Goal: Find specific page/section: Find specific page/section

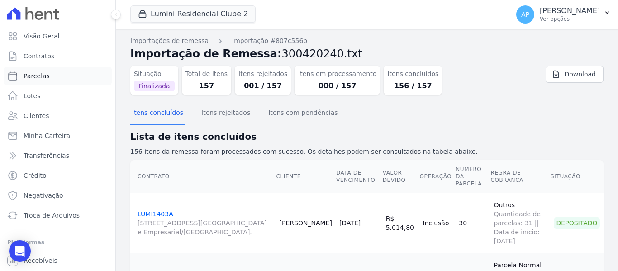
click at [43, 74] on span "Parcelas" at bounding box center [37, 75] width 26 height 9
click at [47, 59] on span "Contratos" at bounding box center [39, 56] width 31 height 9
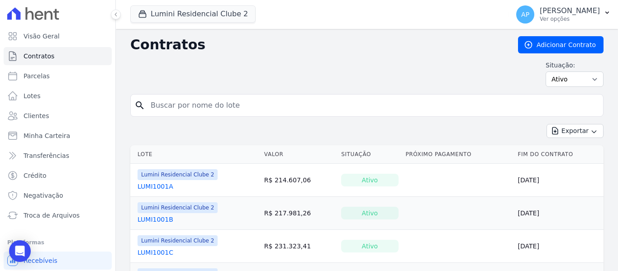
select select
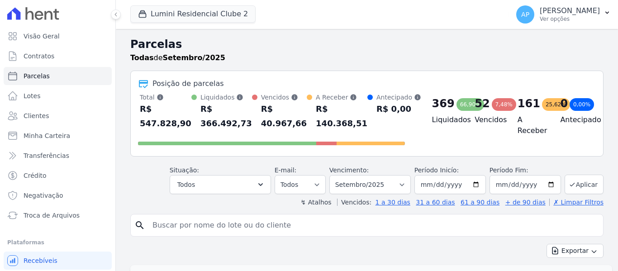
click at [254, 223] on input "search" at bounding box center [373, 225] width 452 height 18
type input "909d"
select select
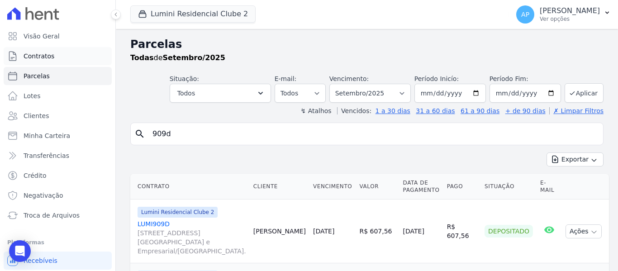
click at [66, 55] on link "Contratos" at bounding box center [58, 56] width 108 height 18
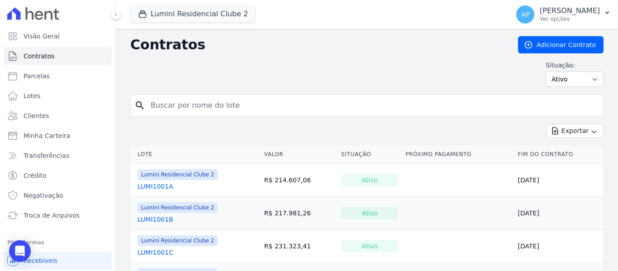
click at [203, 107] on input "search" at bounding box center [372, 105] width 454 height 18
type input "909d"
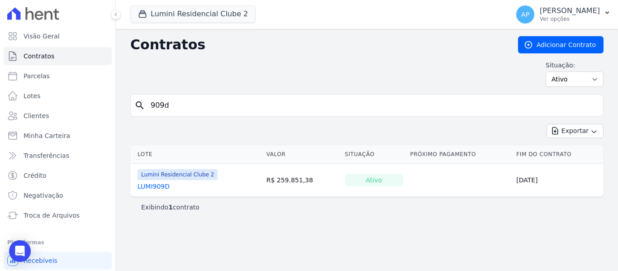
click at [163, 186] on link "LUMI909D" at bounding box center [153, 186] width 32 height 9
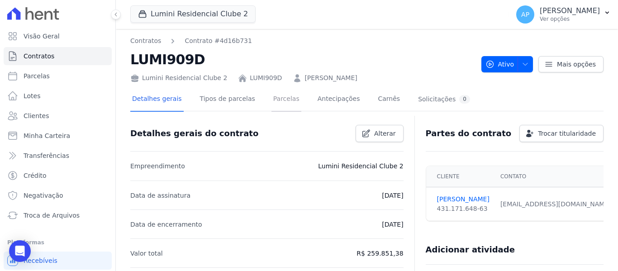
click at [274, 99] on link "Parcelas" at bounding box center [286, 100] width 30 height 24
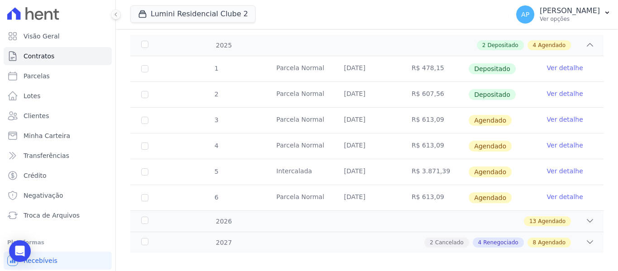
scroll to position [144, 0]
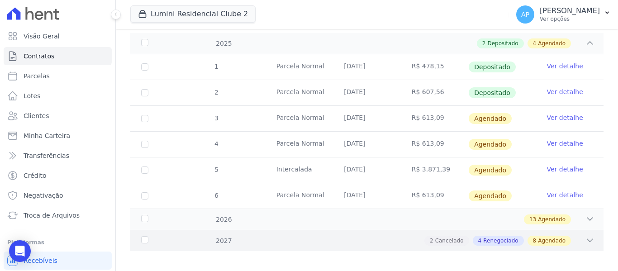
click at [563, 236] on div "8 Agendado" at bounding box center [548, 241] width 43 height 10
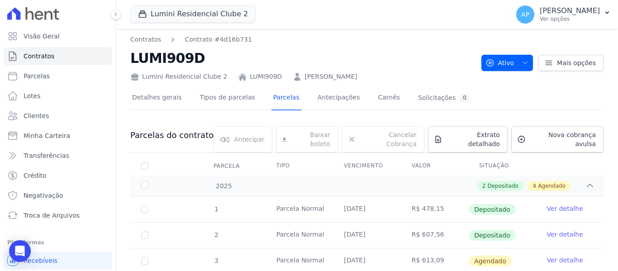
scroll to position [0, 0]
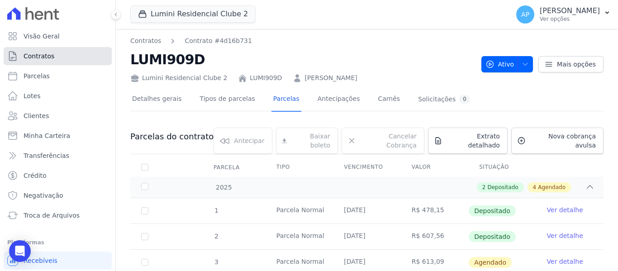
click at [52, 56] on span "Contratos" at bounding box center [39, 56] width 31 height 9
